Goal: Information Seeking & Learning: Learn about a topic

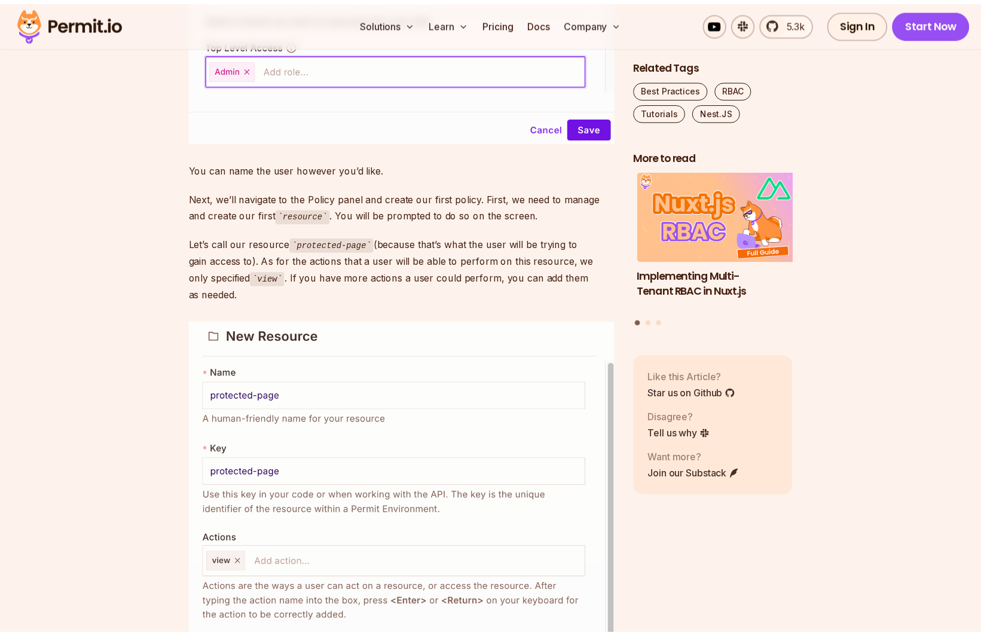
scroll to position [5762, 0]
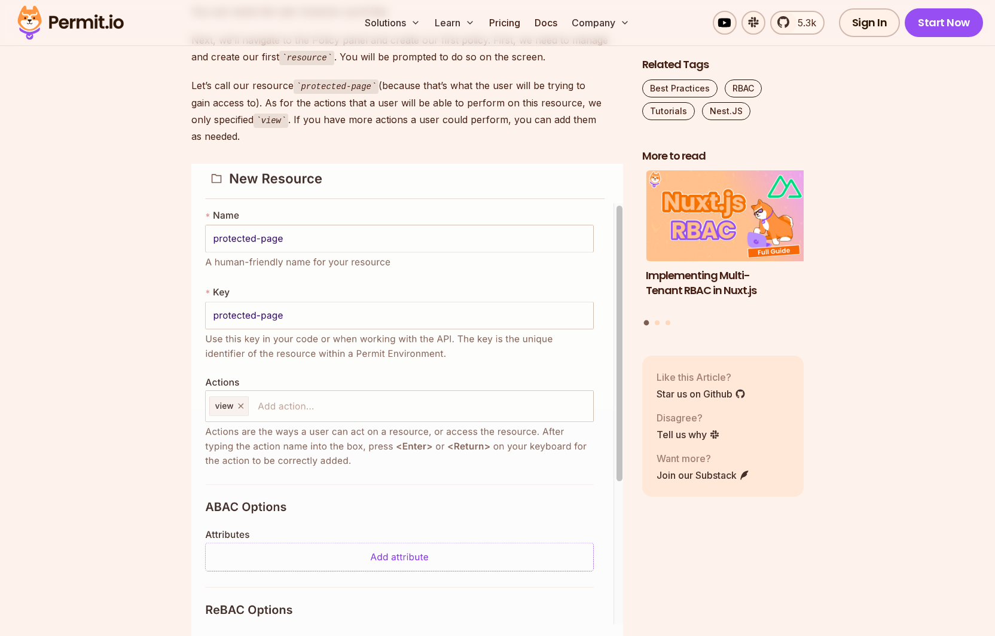
drag, startPoint x: 434, startPoint y: 483, endPoint x: 426, endPoint y: 493, distance: 12.8
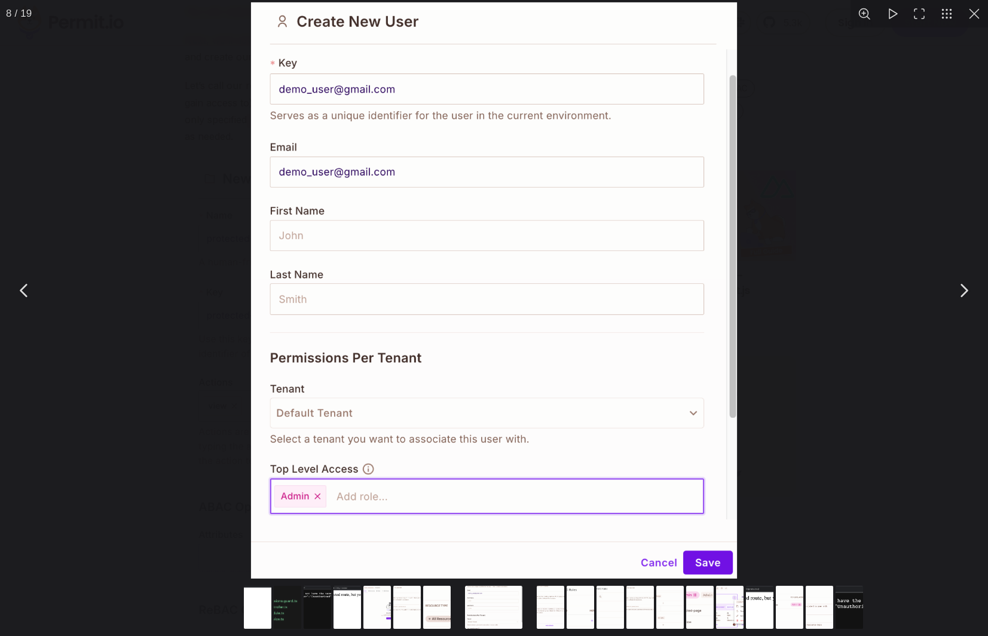
click at [782, 492] on div "You can close this modal content with the ESC key" at bounding box center [494, 290] width 988 height 581
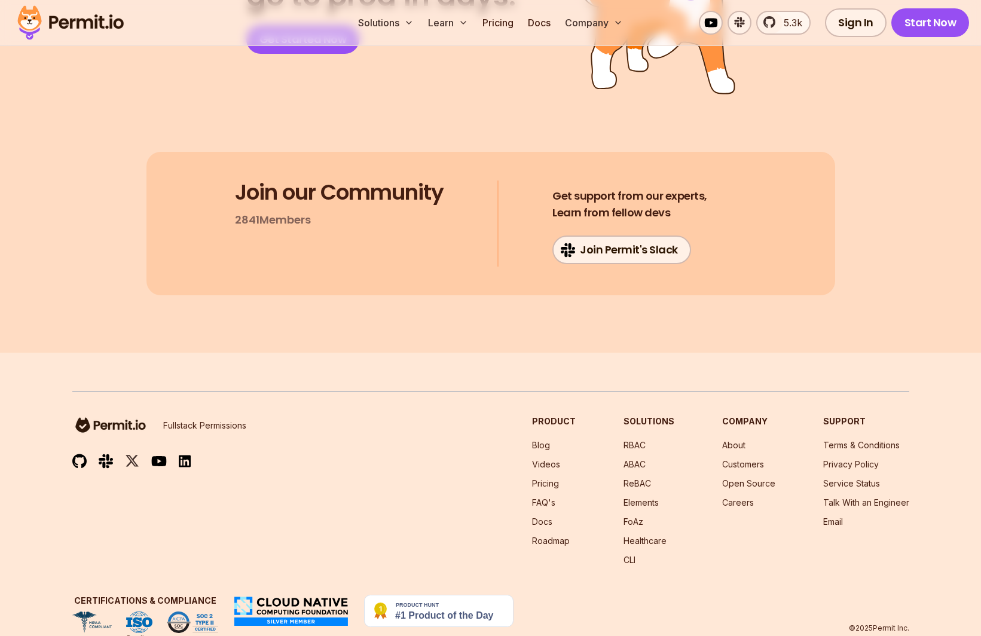
scroll to position [10971, 0]
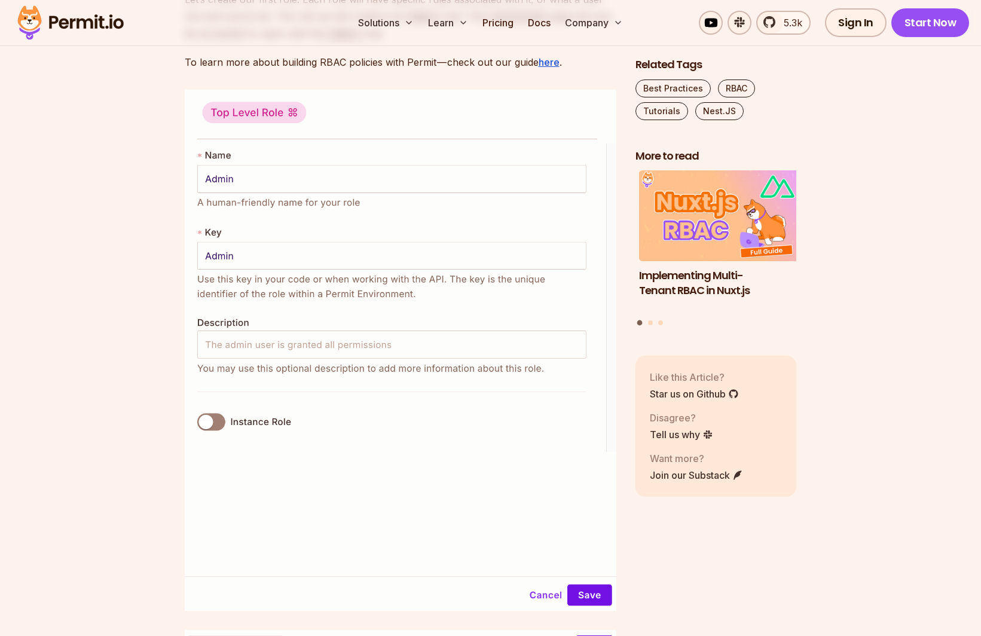
drag, startPoint x: 394, startPoint y: 101, endPoint x: 260, endPoint y: 58, distance: 140.7
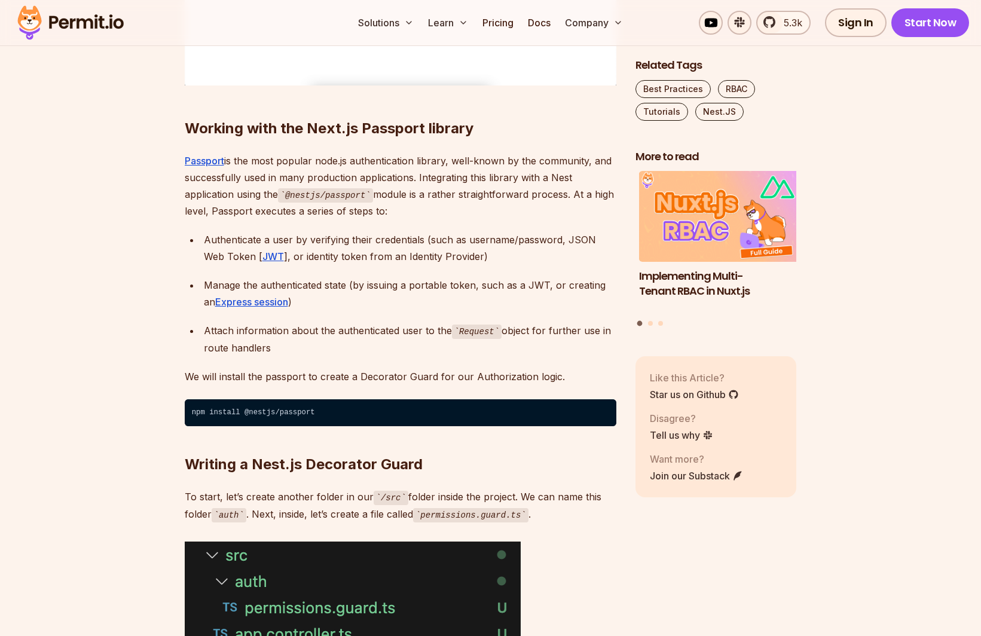
scroll to position [1938, 0]
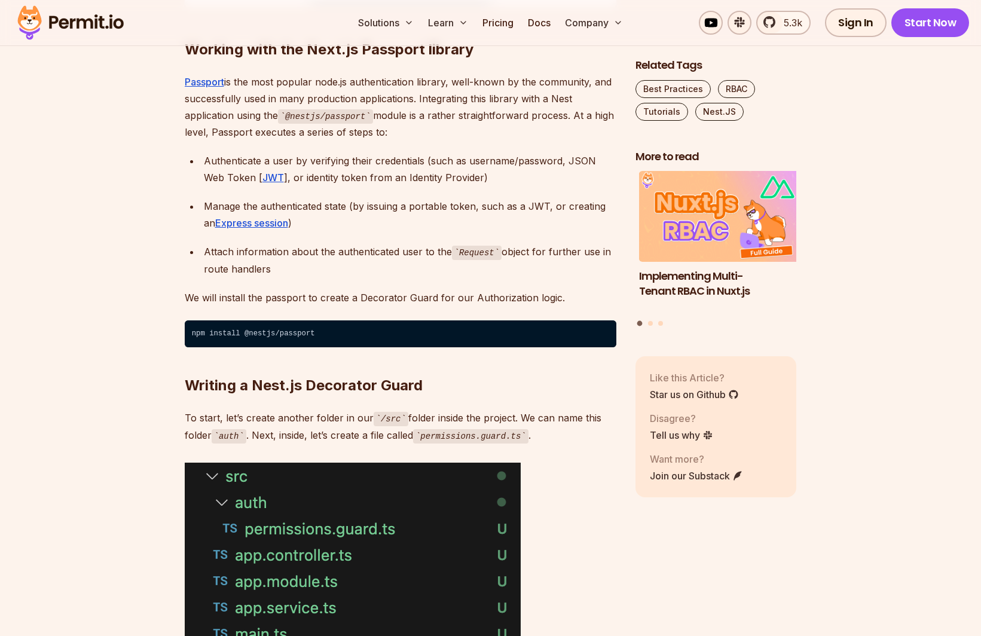
drag, startPoint x: 553, startPoint y: 411, endPoint x: 523, endPoint y: 403, distance: 30.5
click at [411, 277] on ul "Authenticate a user by verifying their credentials (such as username/password, …" at bounding box center [401, 214] width 432 height 125
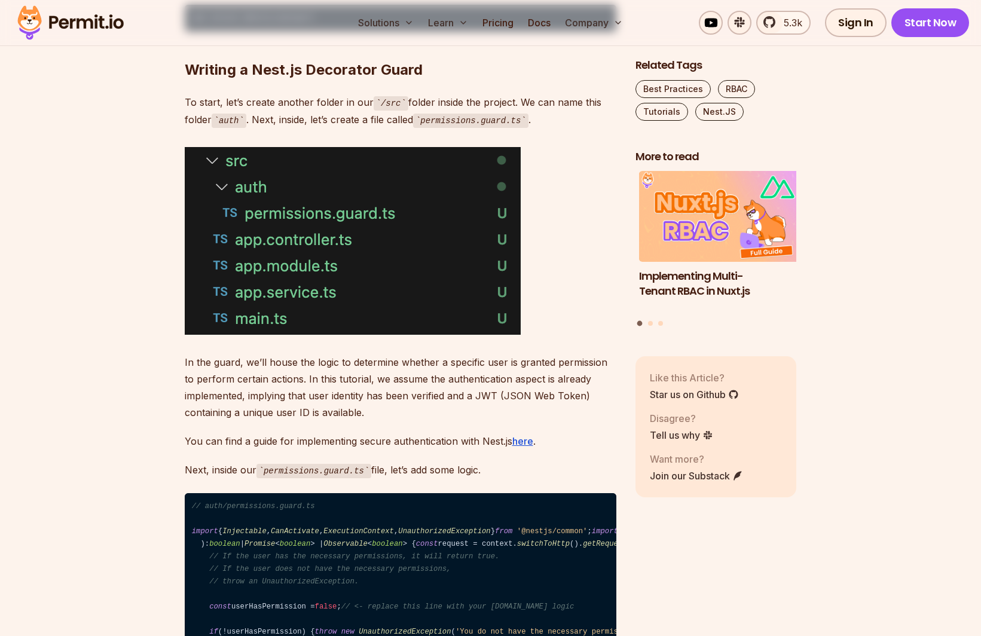
scroll to position [2412, 0]
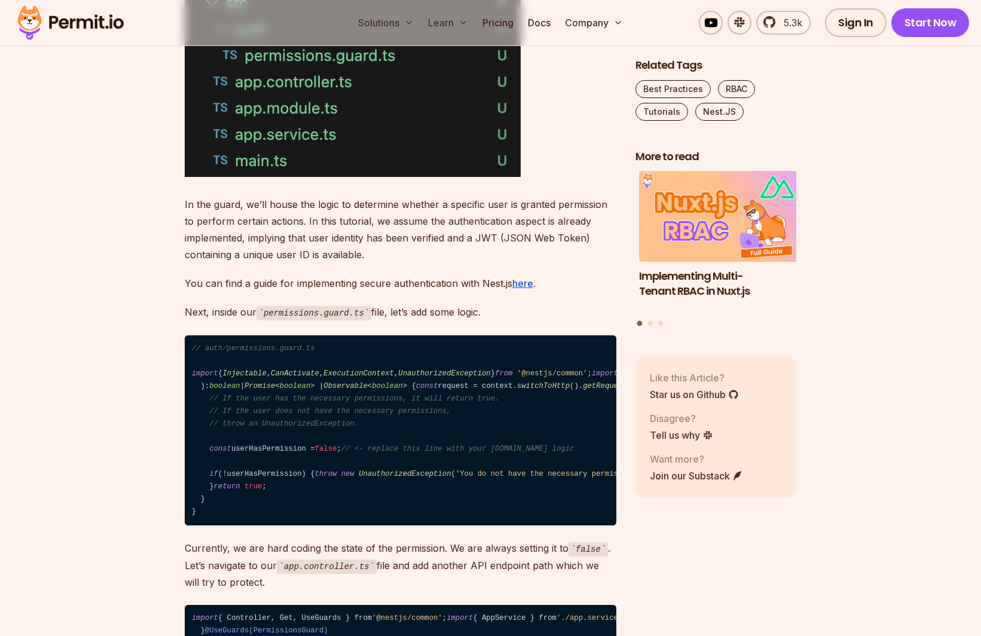
click at [319, 177] on img at bounding box center [353, 83] width 336 height 188
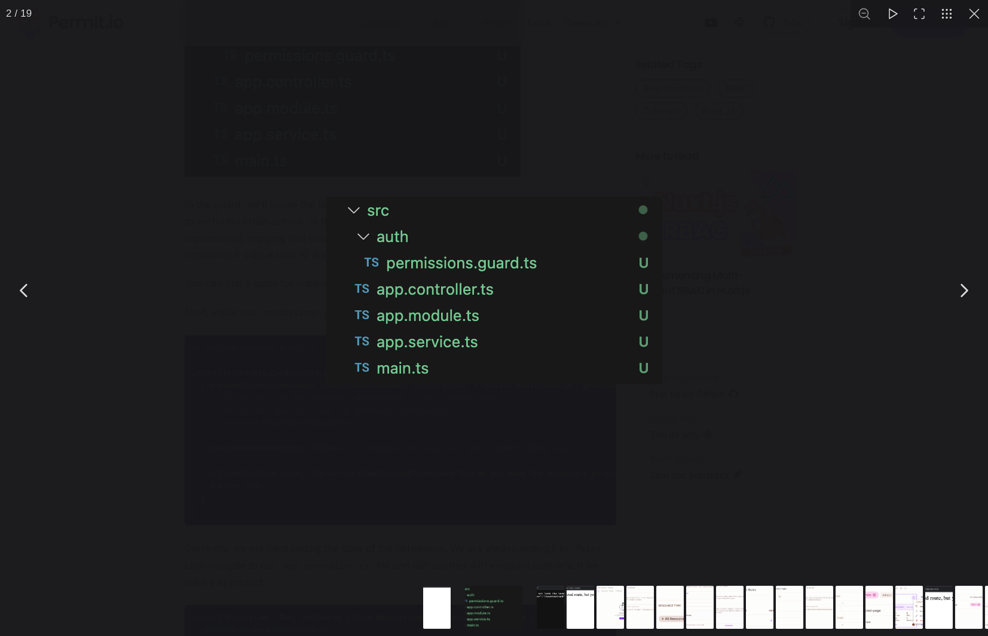
click at [200, 349] on div "You can close this modal content with the ESC key" at bounding box center [494, 290] width 988 height 581
click at [283, 424] on div "You can close this modal content with the ESC key" at bounding box center [494, 290] width 988 height 581
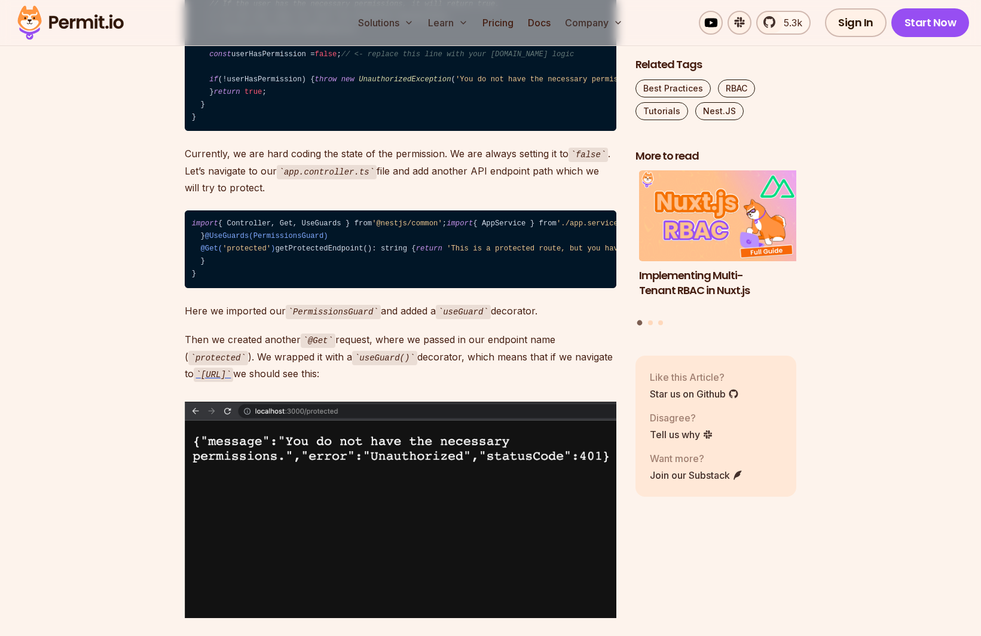
scroll to position [2885, 0]
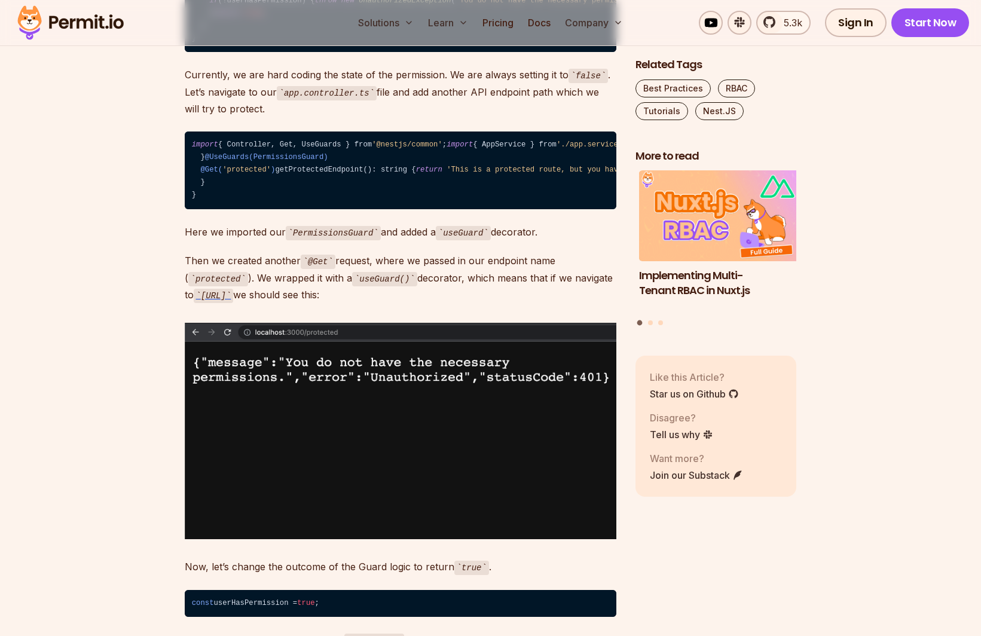
drag, startPoint x: 297, startPoint y: 422, endPoint x: 279, endPoint y: 419, distance: 18.8
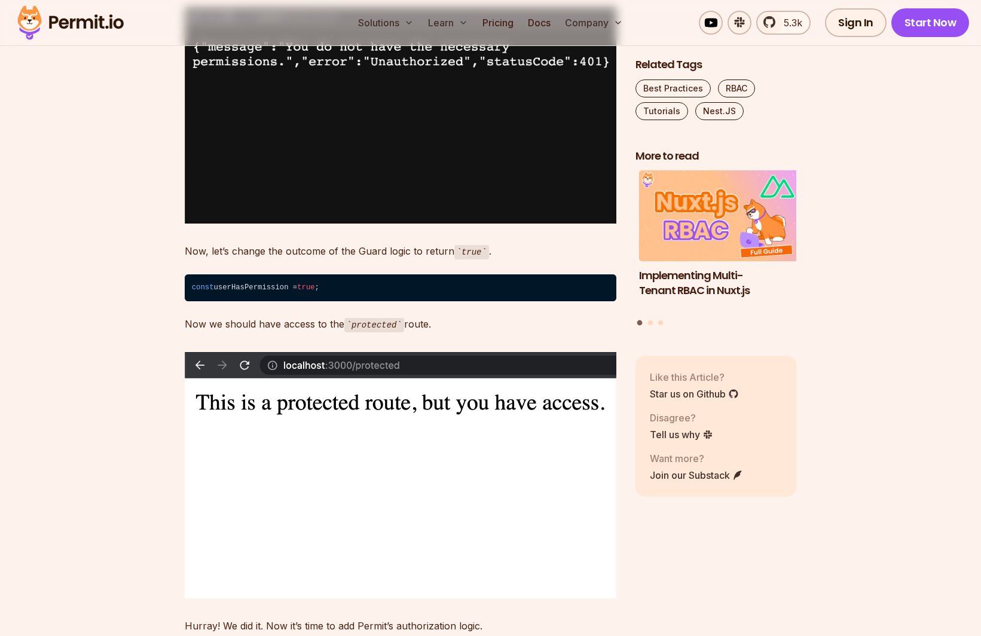
scroll to position [3280, 0]
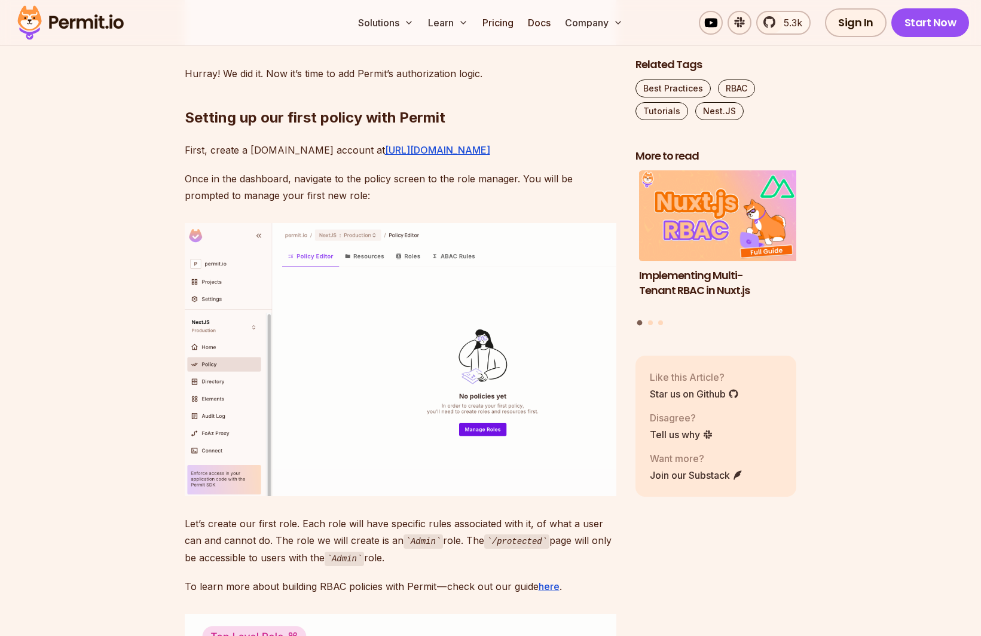
scroll to position [3832, 0]
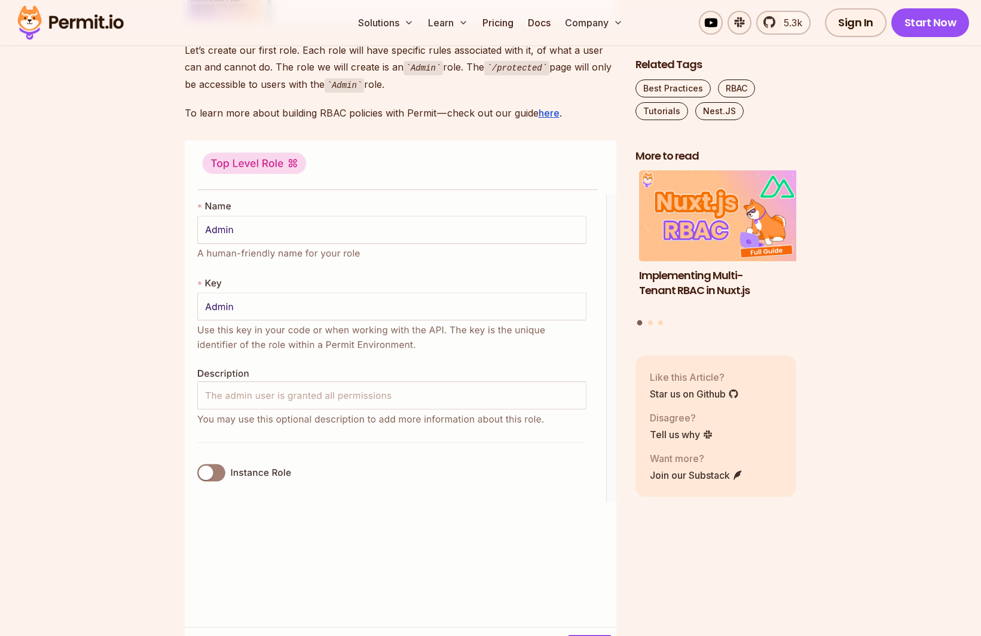
scroll to position [4385, 0]
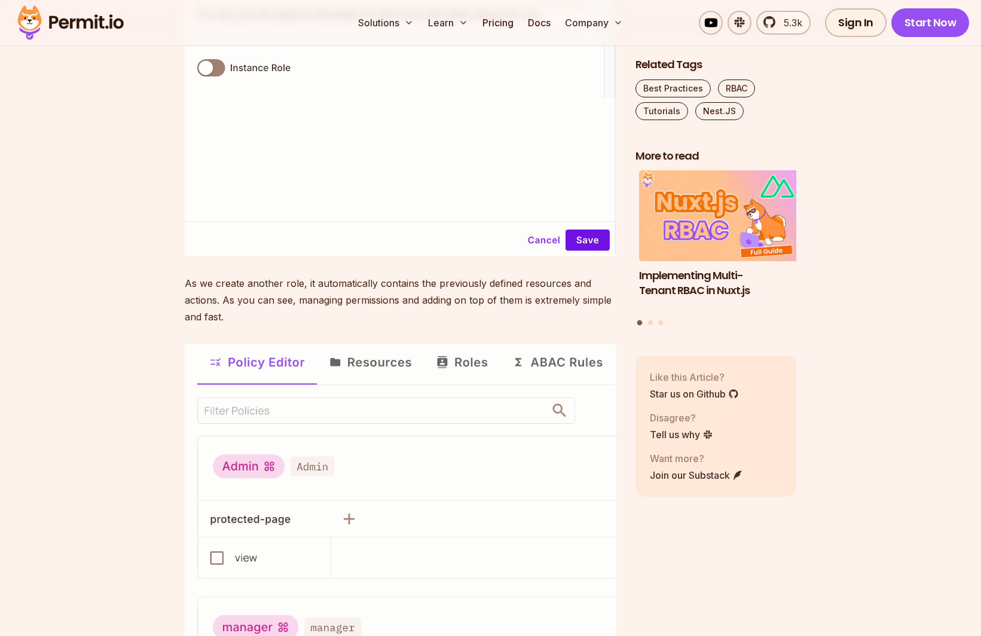
scroll to position [6911, 0]
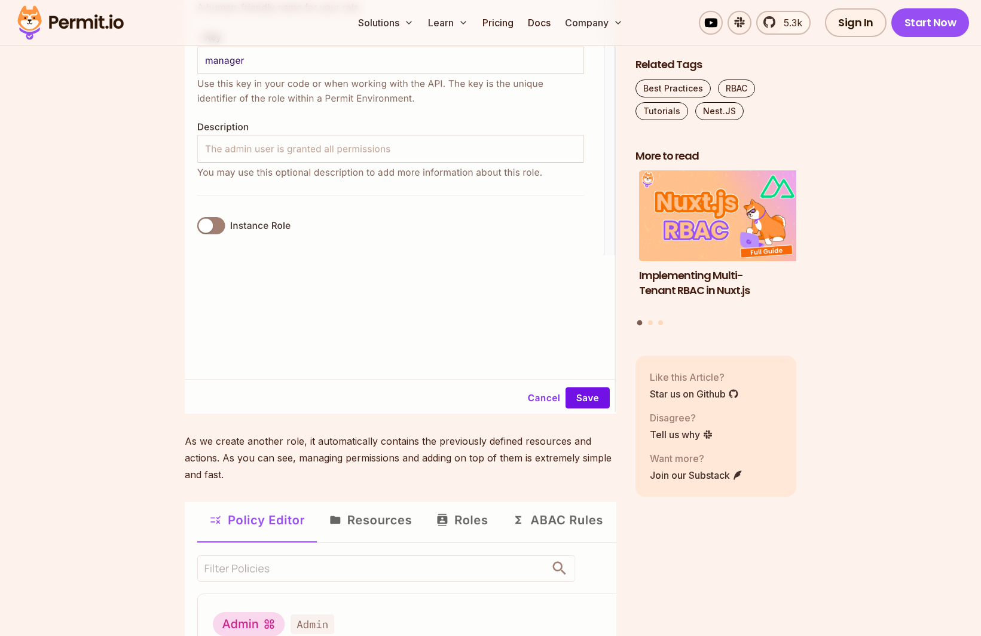
drag, startPoint x: 862, startPoint y: 388, endPoint x: 844, endPoint y: 429, distance: 45.0
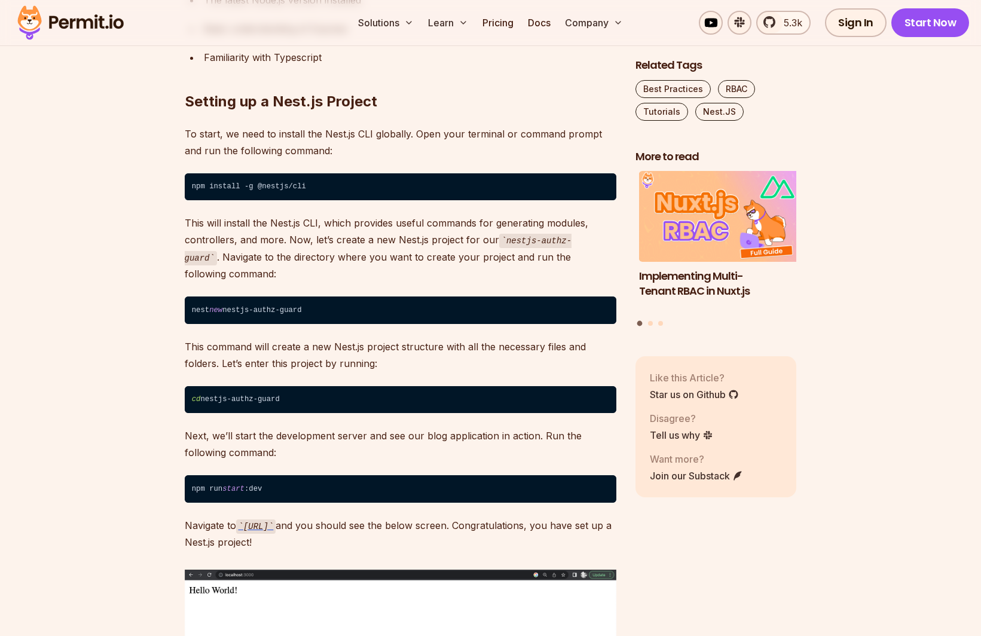
scroll to position [0, 0]
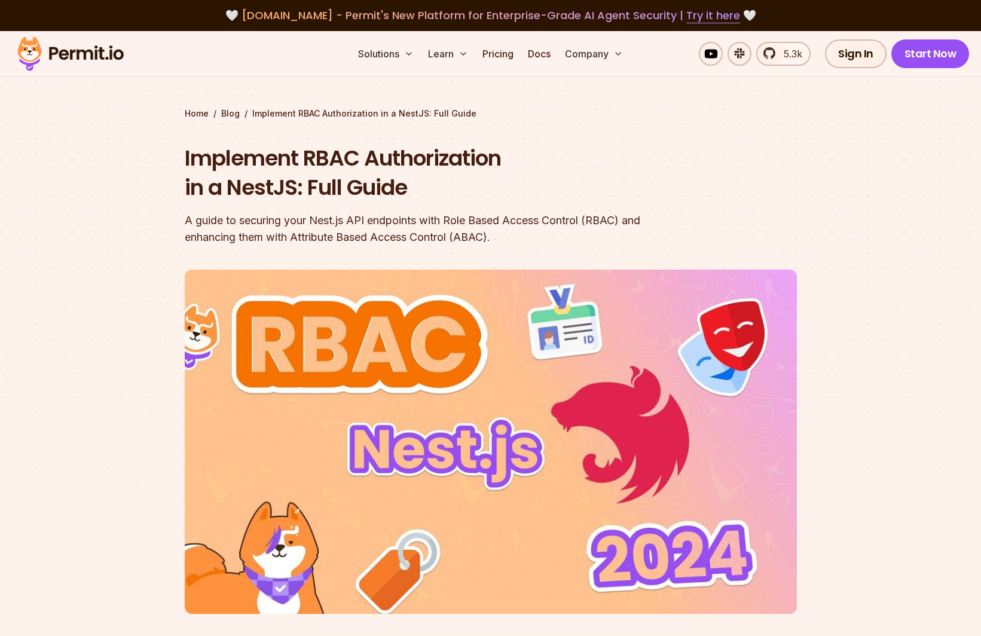
drag, startPoint x: 841, startPoint y: 367, endPoint x: 752, endPoint y: 122, distance: 260.3
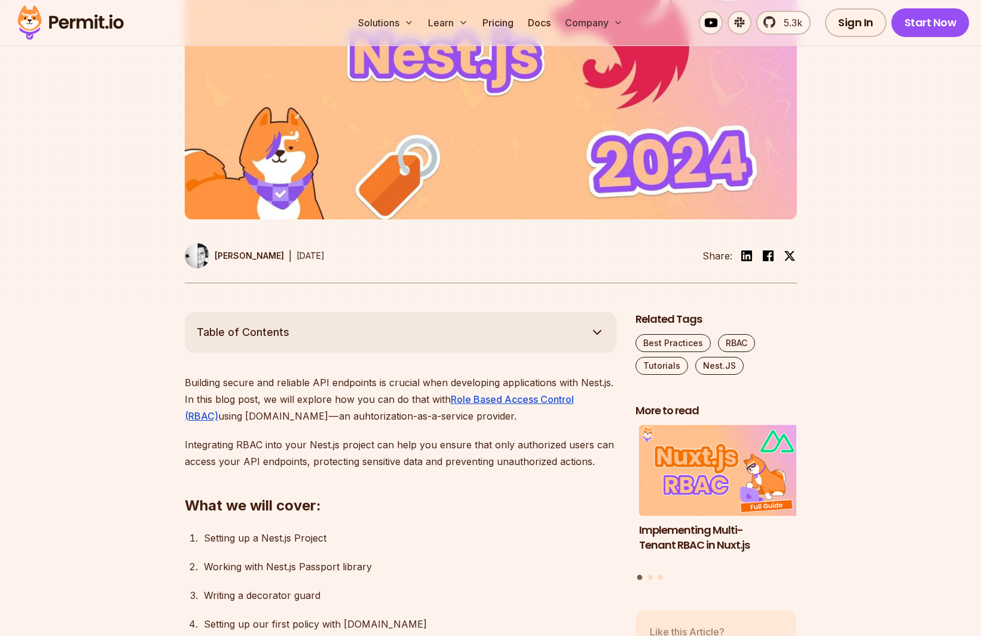
scroll to position [631, 0]
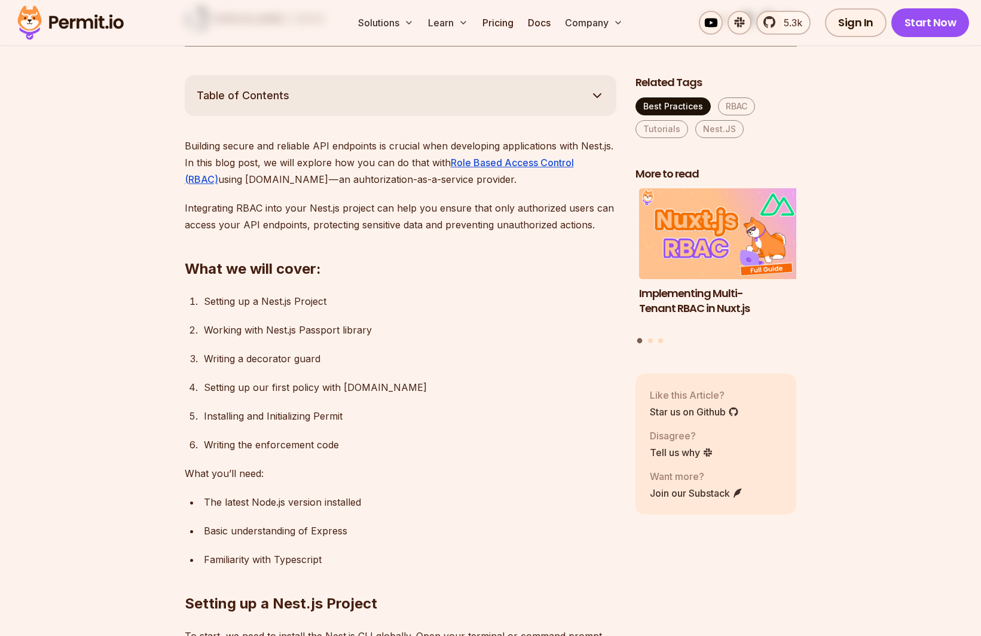
click at [692, 115] on link "Best Practices" at bounding box center [673, 106] width 75 height 18
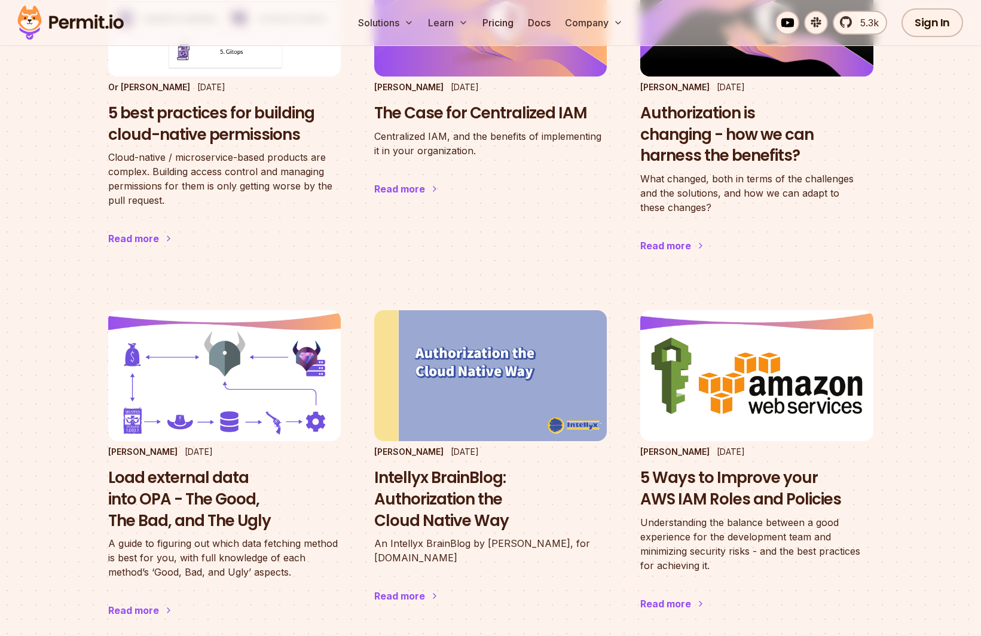
scroll to position [316, 0]
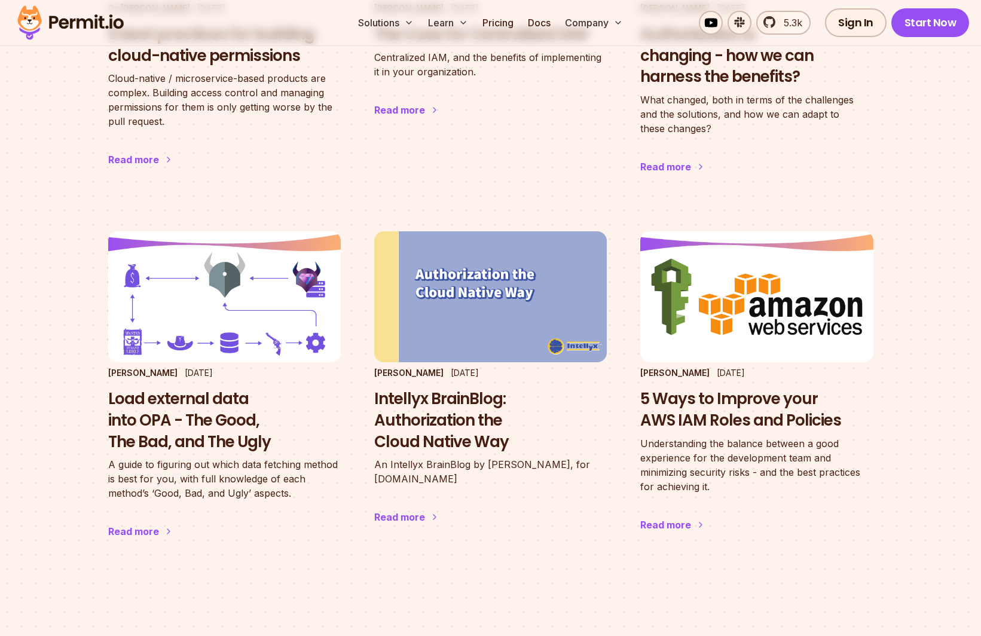
drag, startPoint x: 304, startPoint y: 321, endPoint x: 361, endPoint y: 268, distance: 77.9
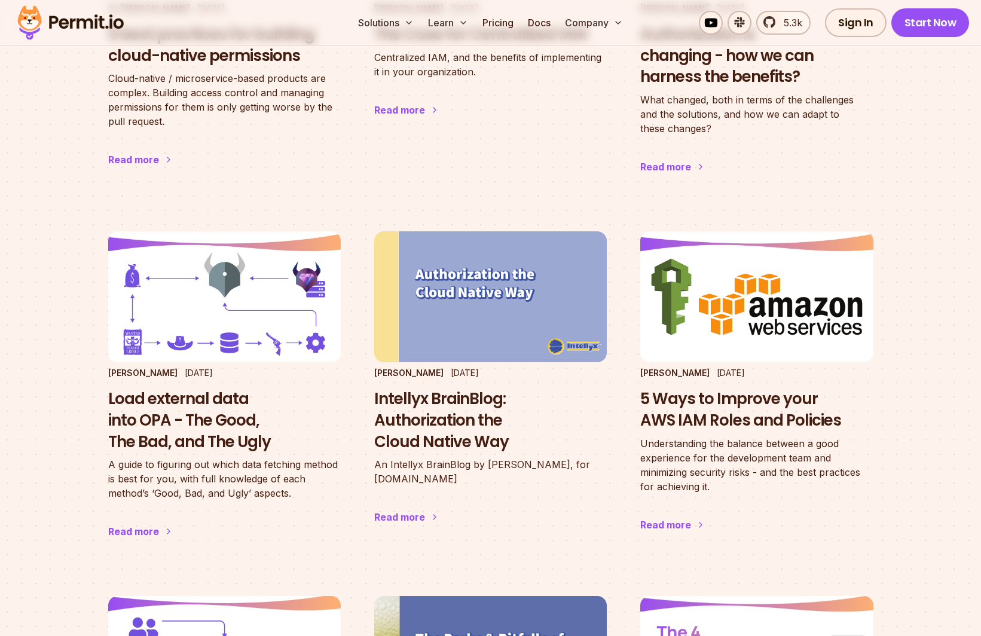
click at [374, 198] on li "Daniel Bass Jan 06 2022 The Case for Centralized IAM Centralized IAM, and the b…" at bounding box center [490, 32] width 233 height 331
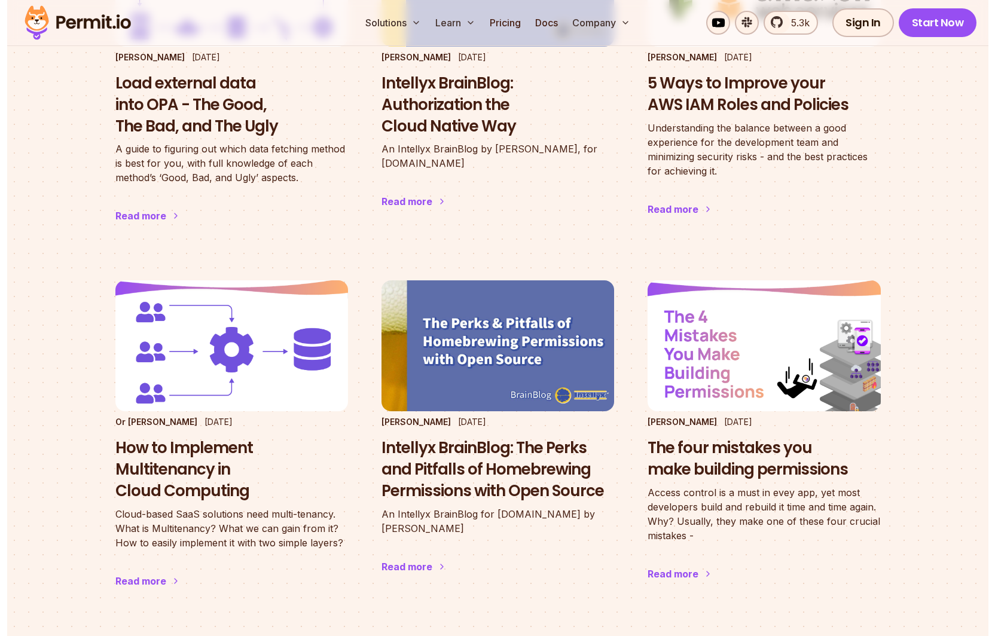
scroll to position [710, 0]
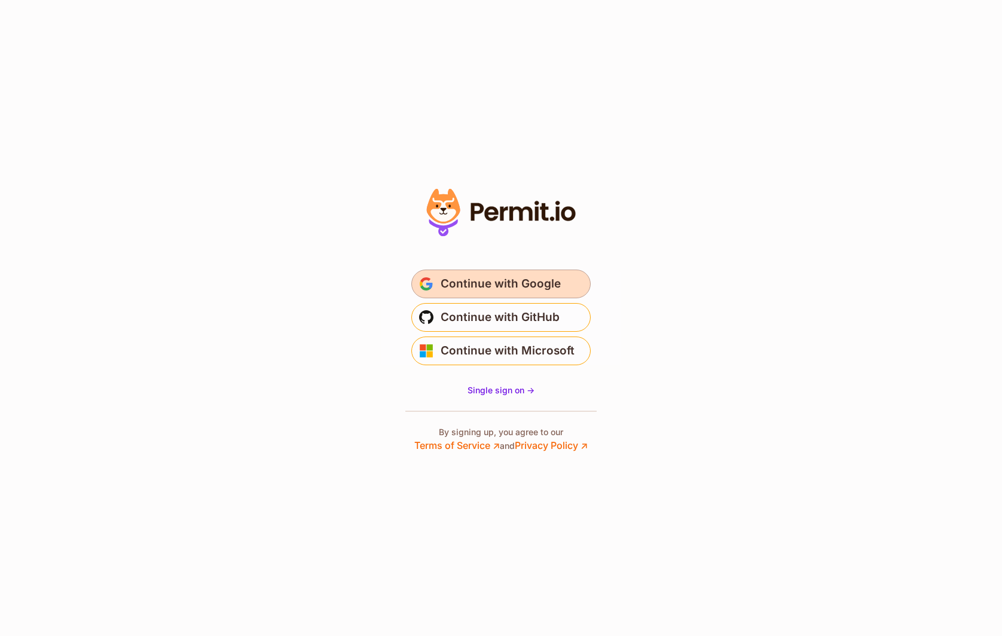
click at [477, 283] on span "Continue with Google" at bounding box center [501, 283] width 120 height 19
